Goal: Information Seeking & Learning: Find contact information

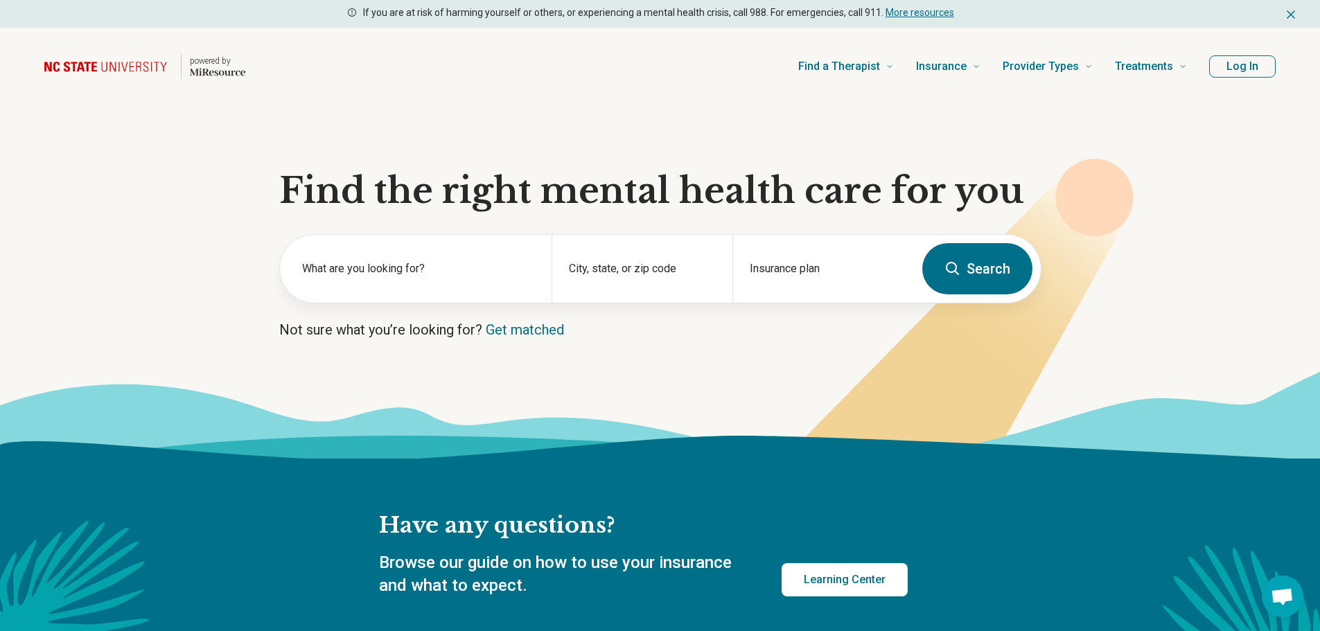
click at [1237, 67] on button "Log In" at bounding box center [1242, 66] width 67 height 22
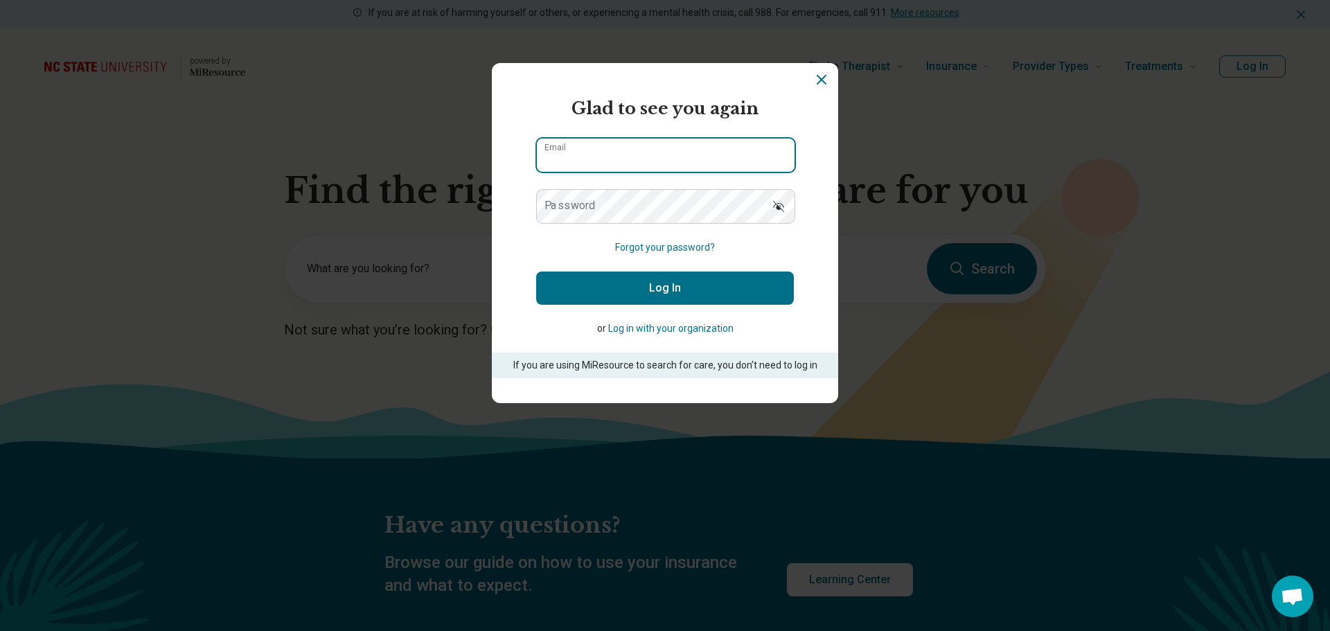
type input "**********"
click at [662, 288] on button "Log In" at bounding box center [665, 288] width 258 height 33
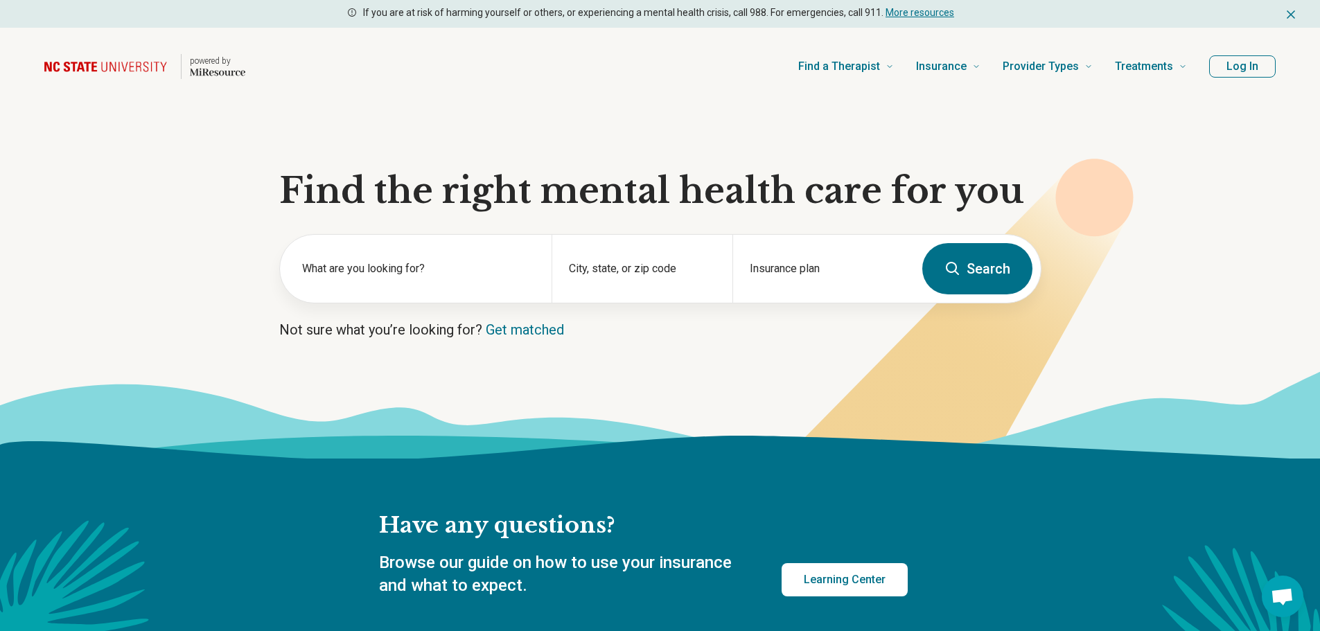
click at [1248, 64] on button "Log In" at bounding box center [1242, 66] width 67 height 22
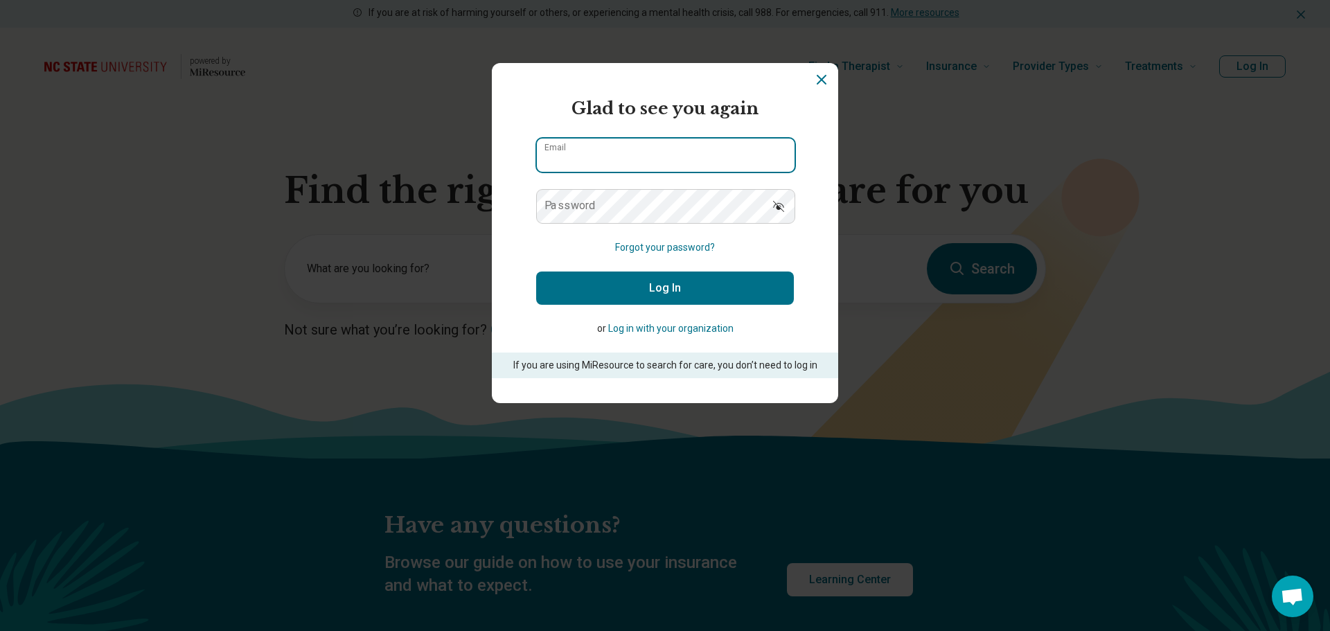
type input "**********"
click at [673, 281] on button "Log In" at bounding box center [665, 288] width 258 height 33
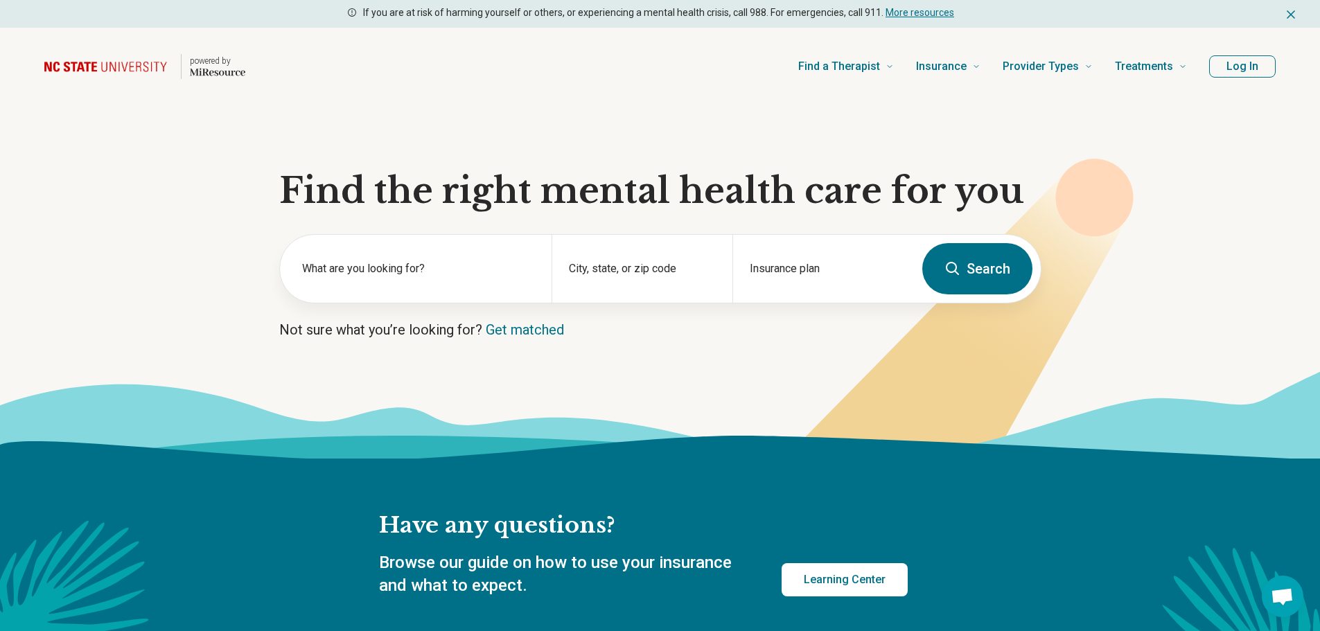
click at [1227, 67] on button "Log In" at bounding box center [1242, 66] width 67 height 22
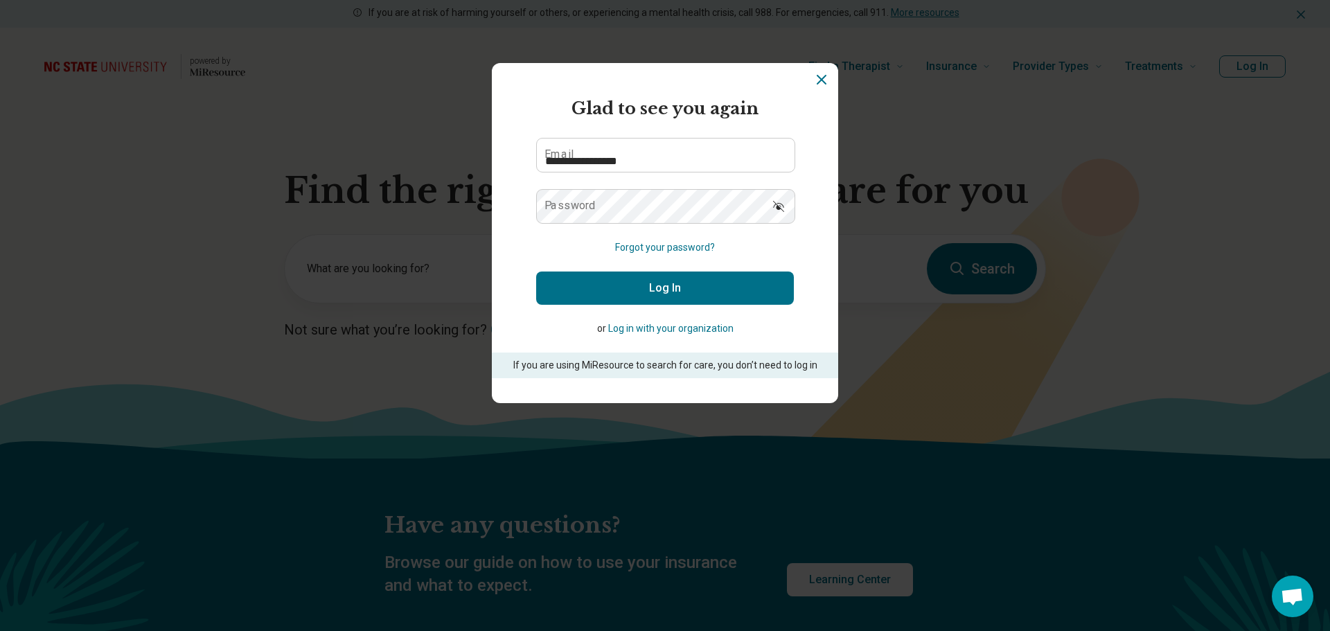
click at [732, 285] on button "Log In" at bounding box center [665, 288] width 258 height 33
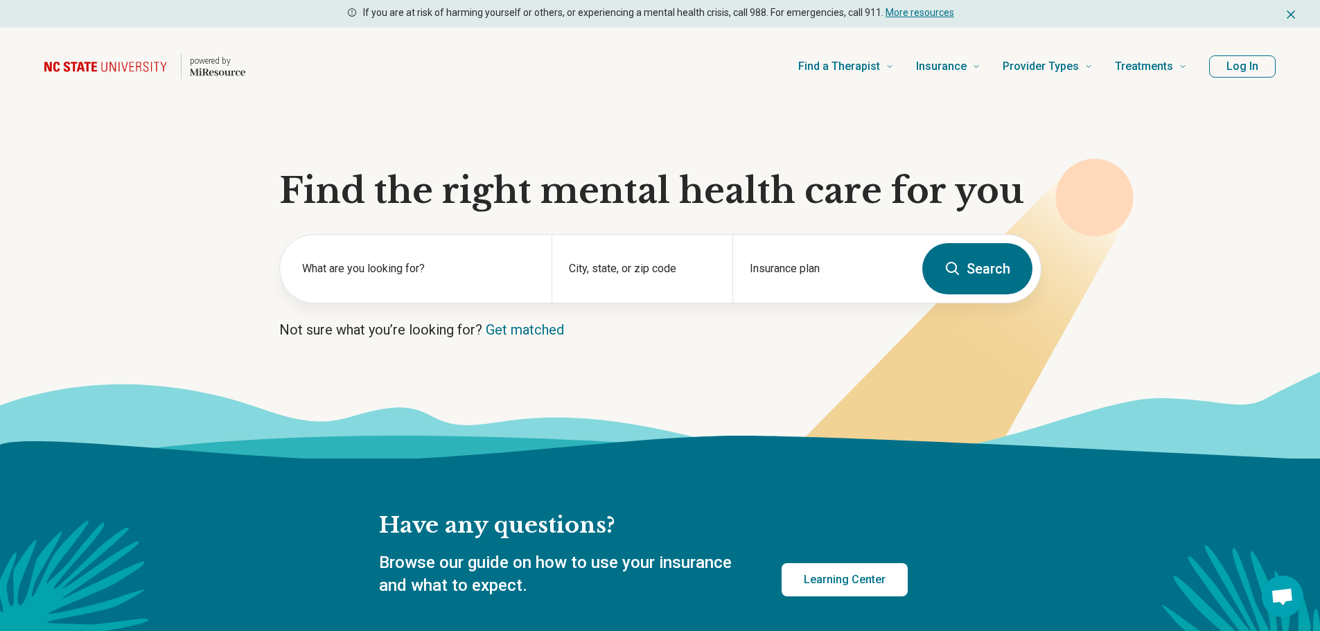
click at [1224, 67] on button "Log In" at bounding box center [1242, 66] width 67 height 22
click at [1243, 63] on span "[PERSON_NAME]" at bounding box center [1219, 66] width 86 height 17
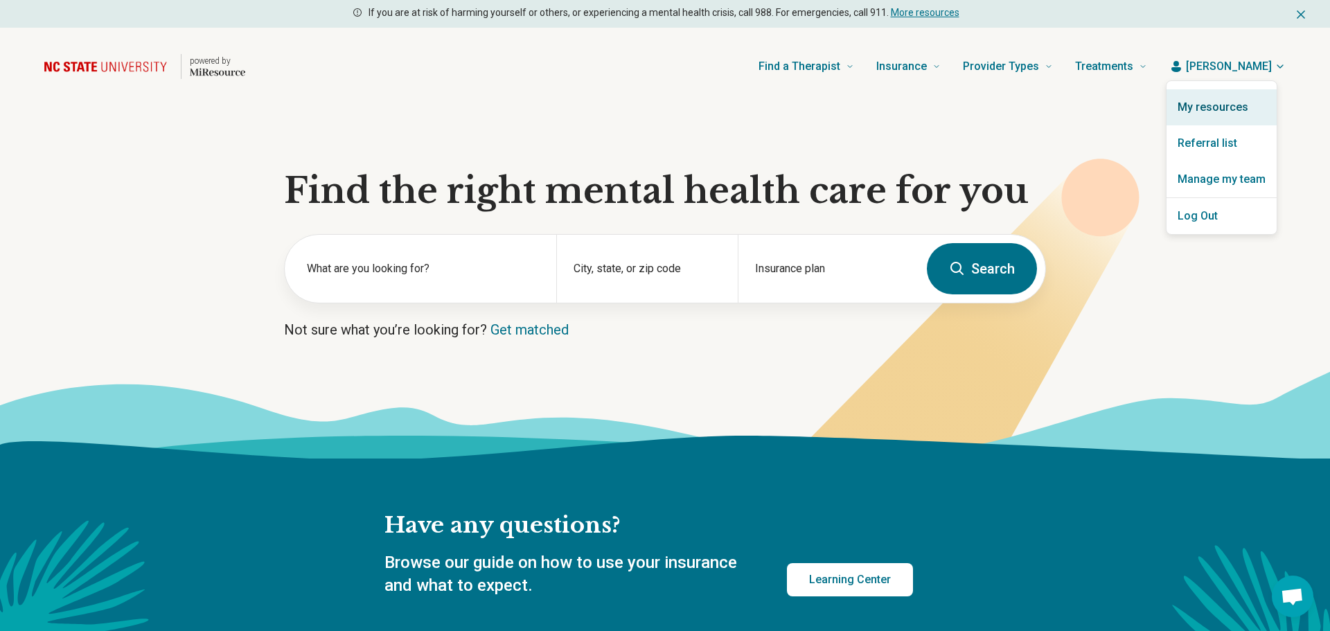
click at [1215, 108] on link "My resources" at bounding box center [1222, 107] width 110 height 36
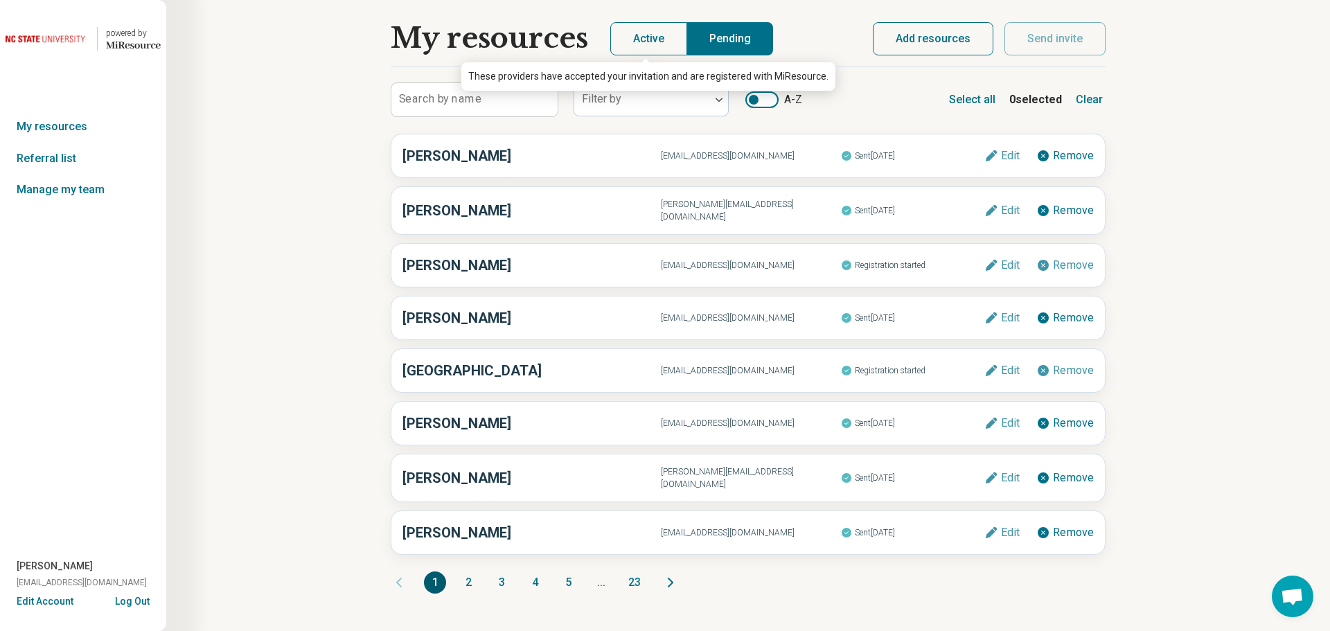
click at [638, 38] on button "Active" at bounding box center [648, 38] width 77 height 33
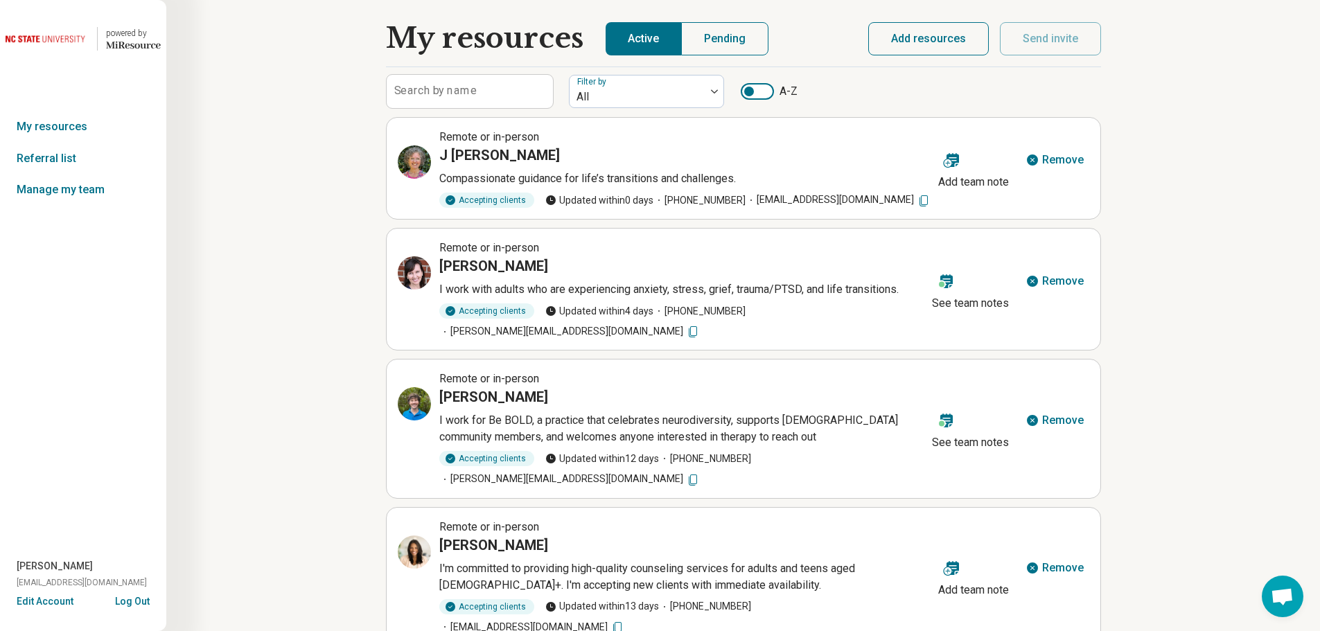
click at [768, 91] on div at bounding box center [757, 91] width 33 height 17
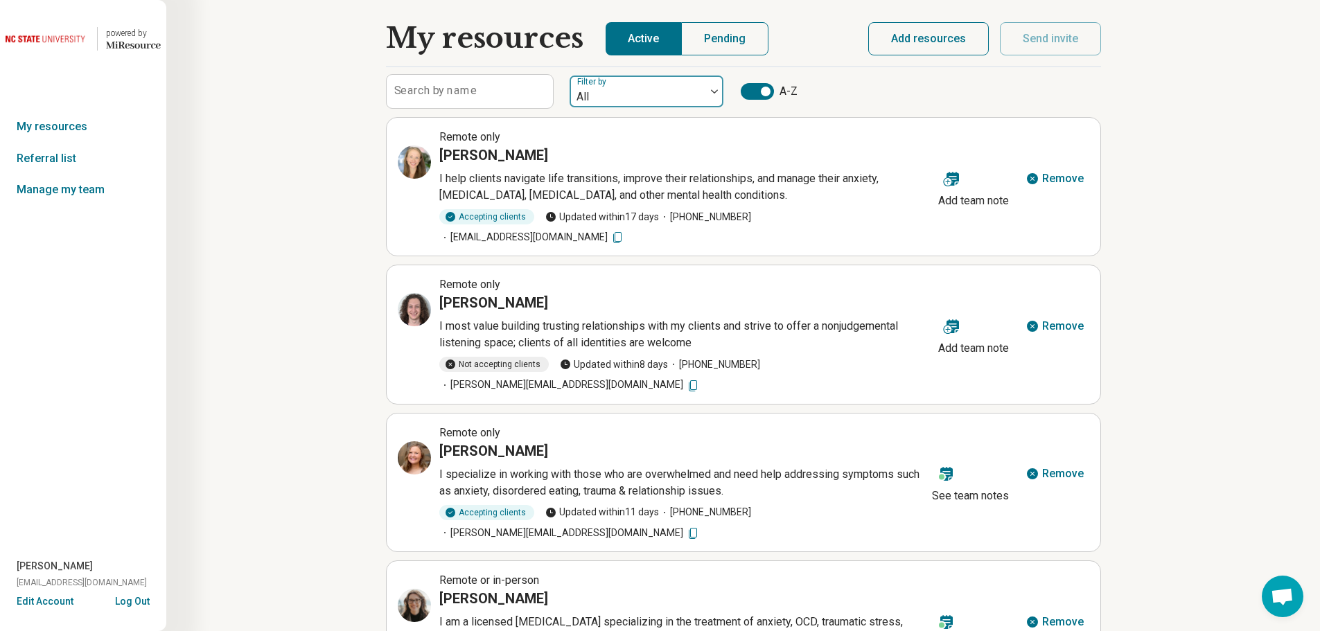
click at [688, 95] on div at bounding box center [637, 96] width 125 height 19
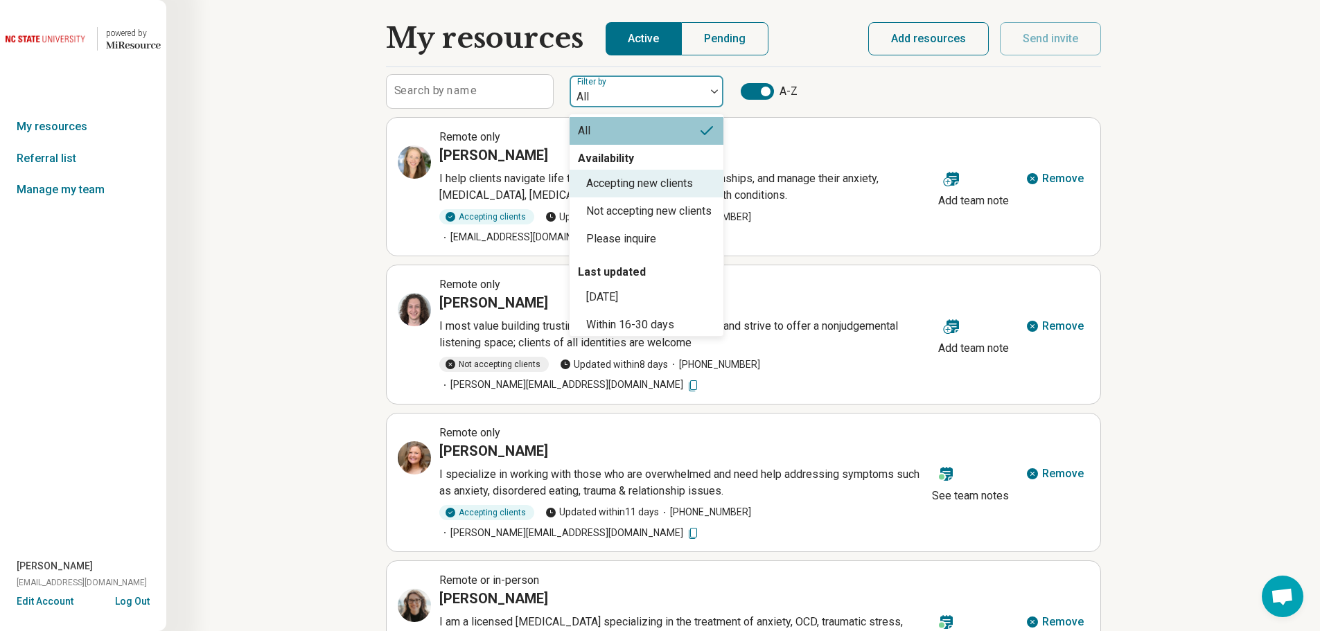
drag, startPoint x: 719, startPoint y: 140, endPoint x: 718, endPoint y: 195, distance: 55.4
click at [719, 198] on div "All Availability Accepting new clients Not accepting new clients Please inquire…" at bounding box center [646, 225] width 154 height 222
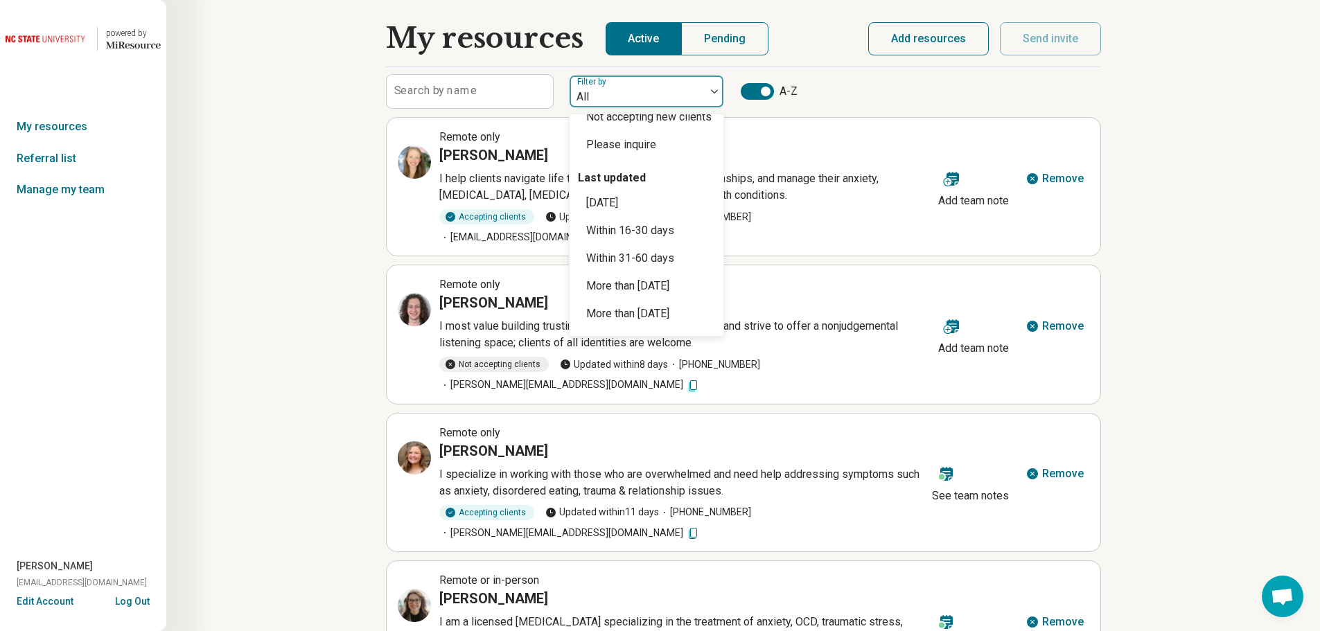
scroll to position [111, 0]
click at [669, 312] on div "More than [DATE]" at bounding box center [627, 314] width 83 height 17
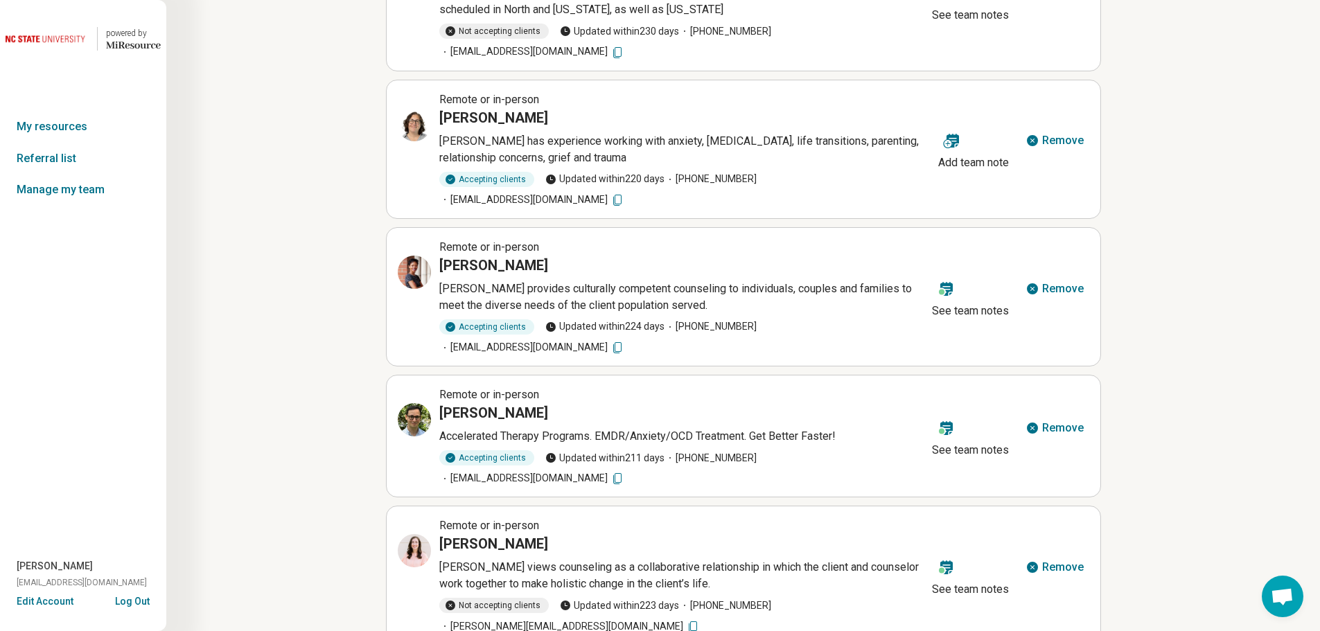
scroll to position [353, 0]
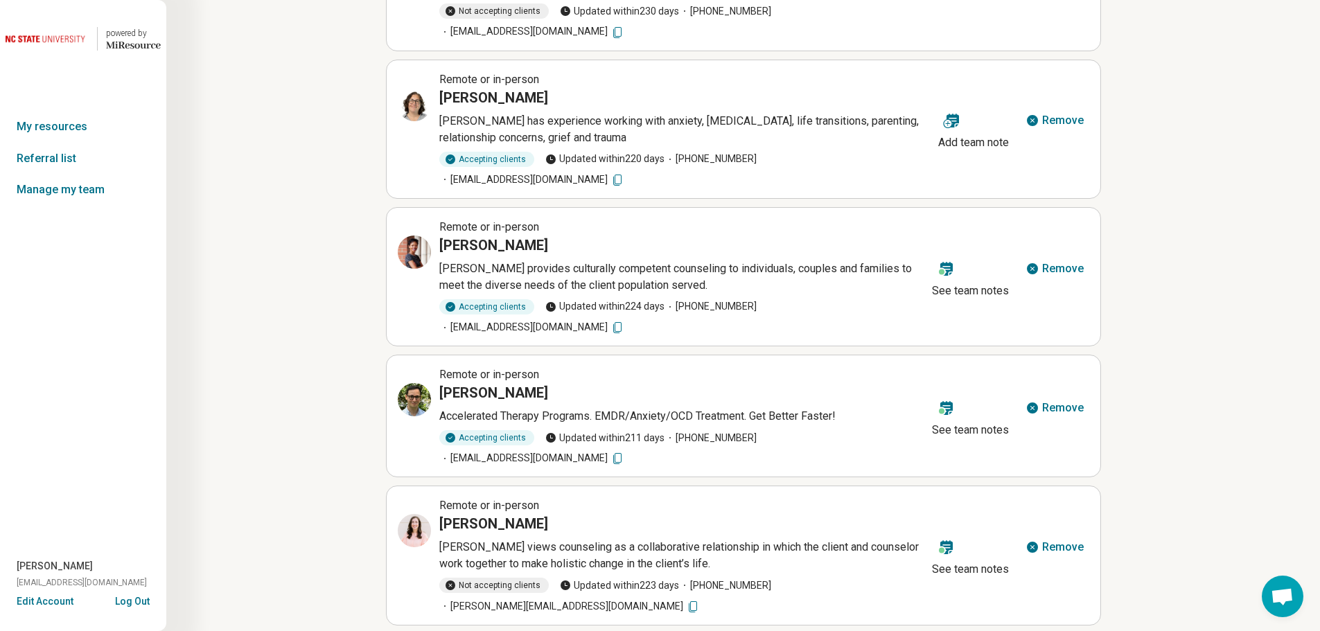
click at [1035, 542] on icon at bounding box center [1032, 547] width 11 height 11
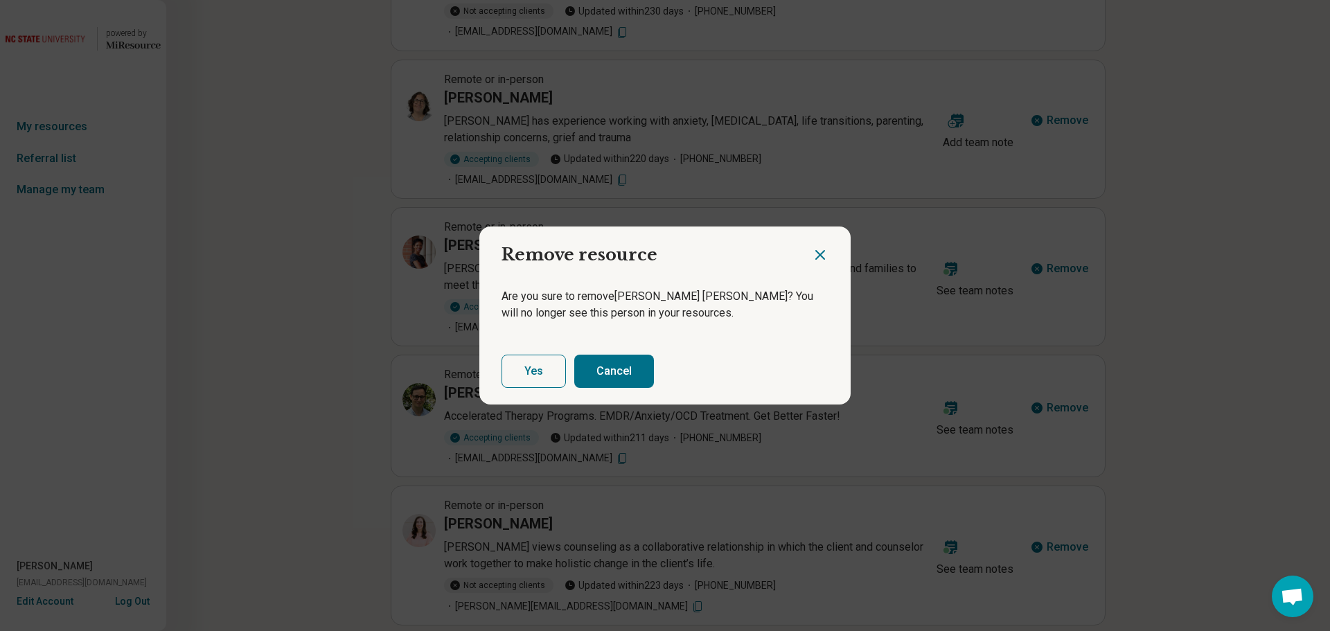
click at [528, 365] on button "Yes" at bounding box center [534, 371] width 64 height 33
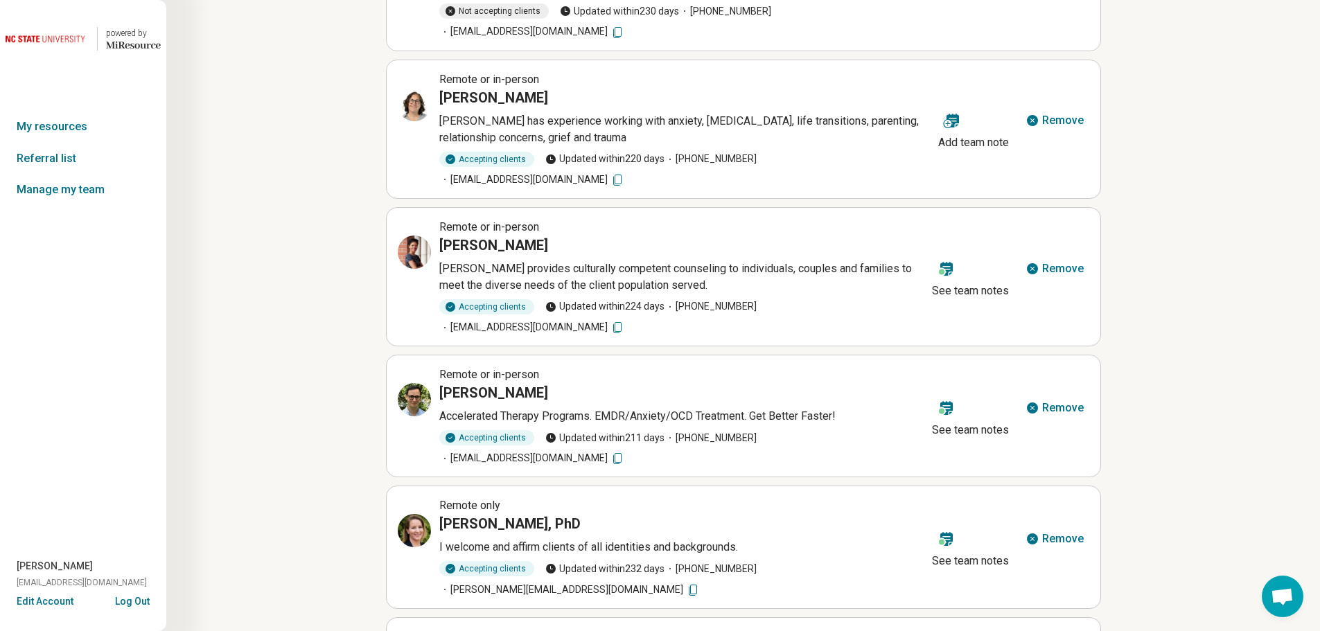
click at [61, 33] on img at bounding box center [47, 38] width 83 height 33
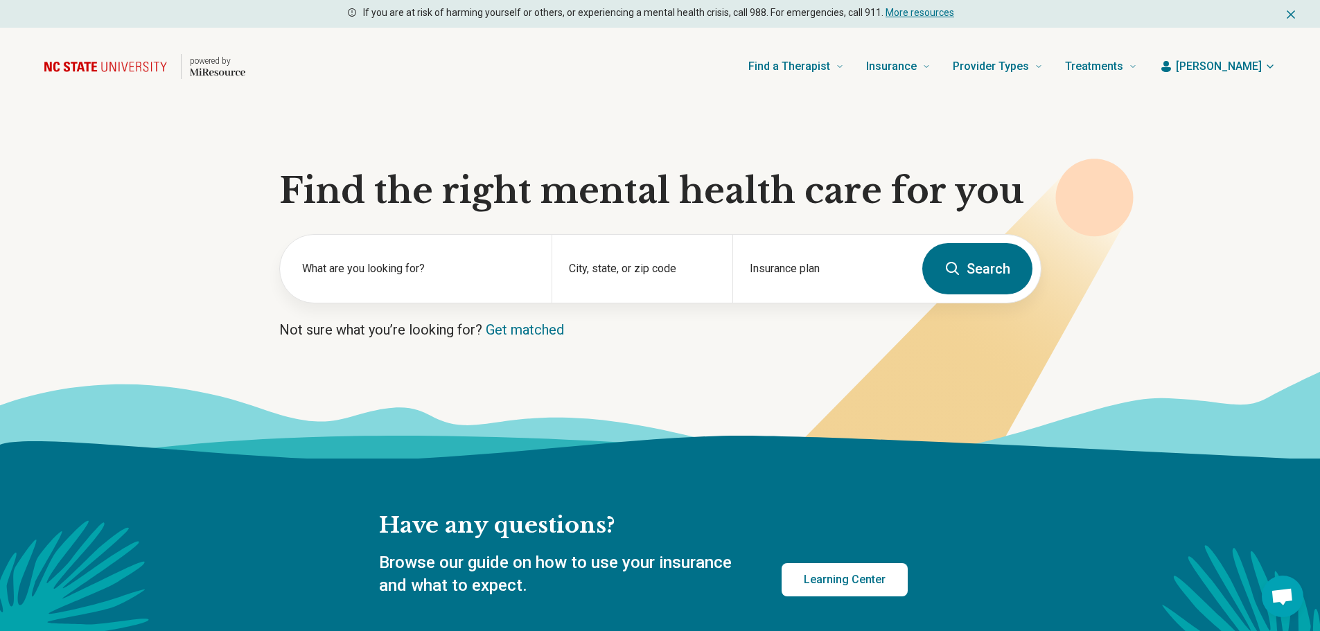
click at [1008, 261] on button "Search" at bounding box center [977, 268] width 110 height 51
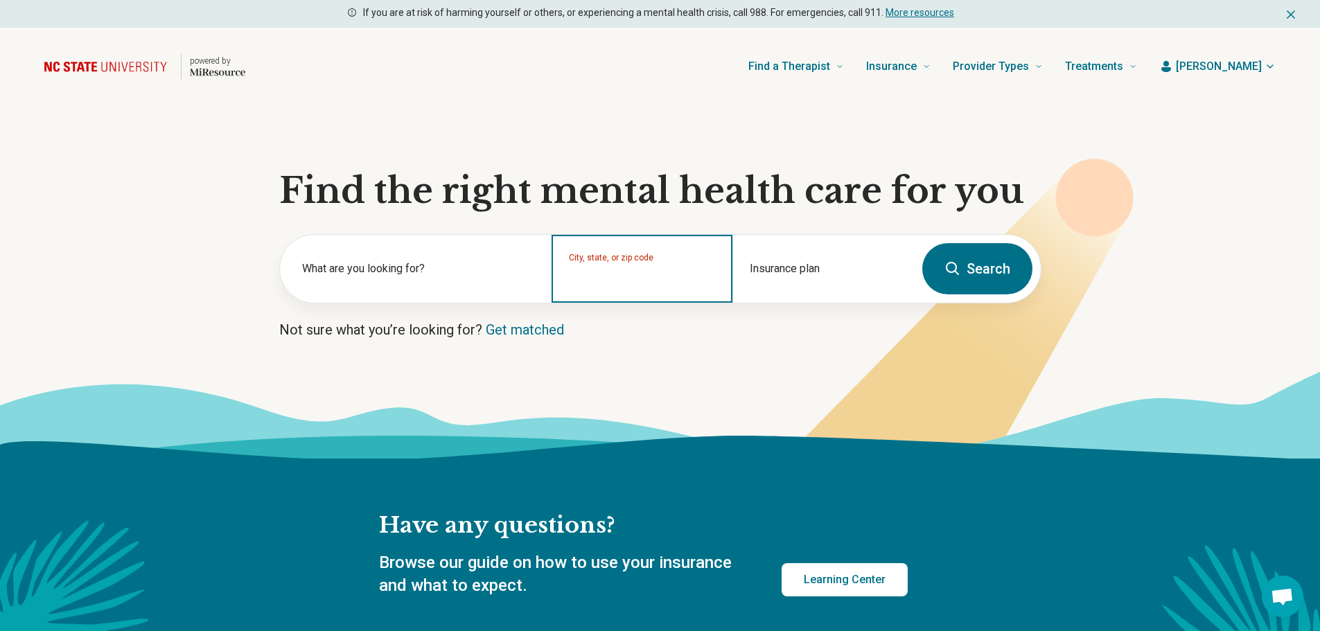
click at [666, 279] on input "City, state, or zip code" at bounding box center [642, 278] width 147 height 17
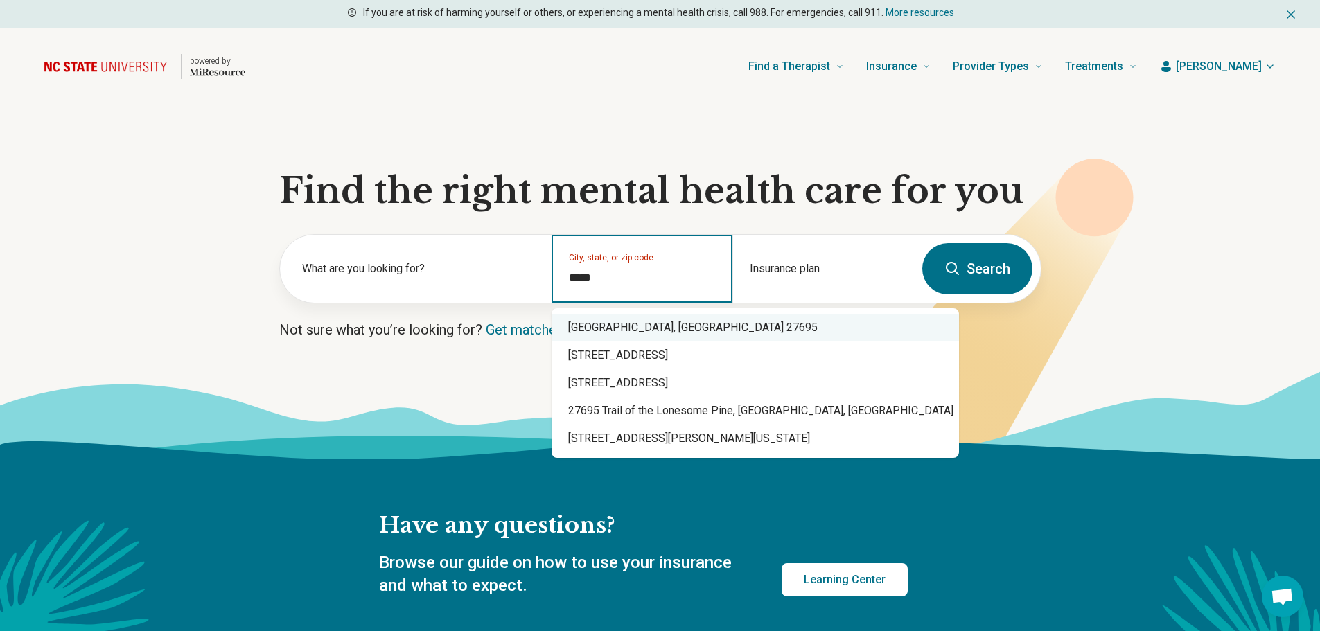
click at [652, 326] on div "[GEOGRAPHIC_DATA], [GEOGRAPHIC_DATA] 27695" at bounding box center [754, 328] width 407 height 28
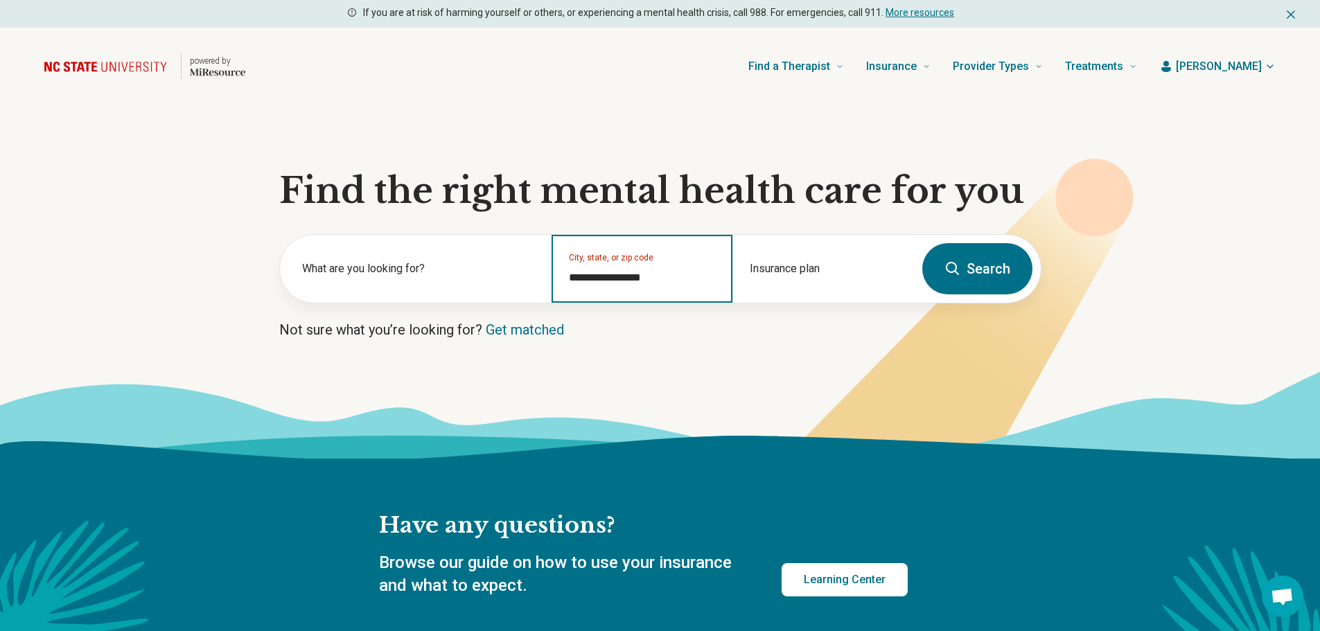
type input "**********"
click at [976, 270] on button "Search" at bounding box center [977, 268] width 110 height 51
